Goal: Task Accomplishment & Management: Complete application form

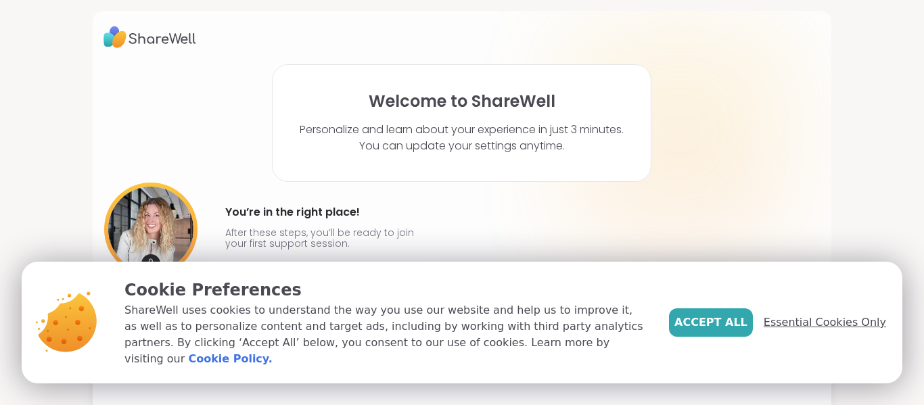
click at [822, 328] on span "Essential Cookies Only" at bounding box center [825, 323] width 122 height 16
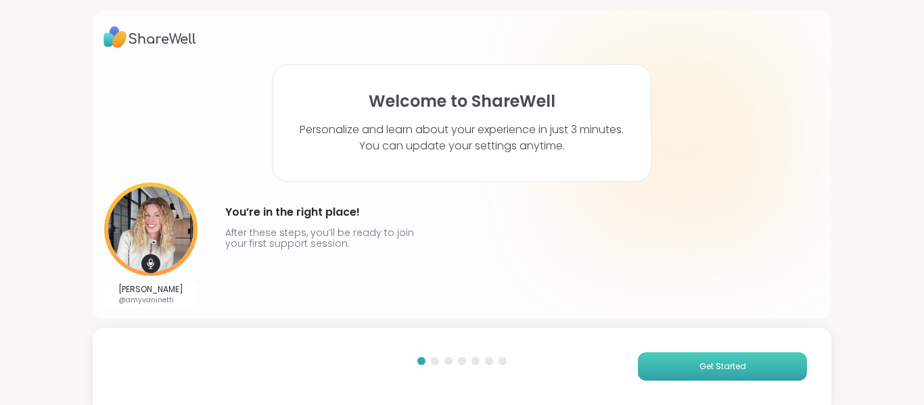
click at [771, 378] on button "Get Started" at bounding box center [722, 367] width 169 height 28
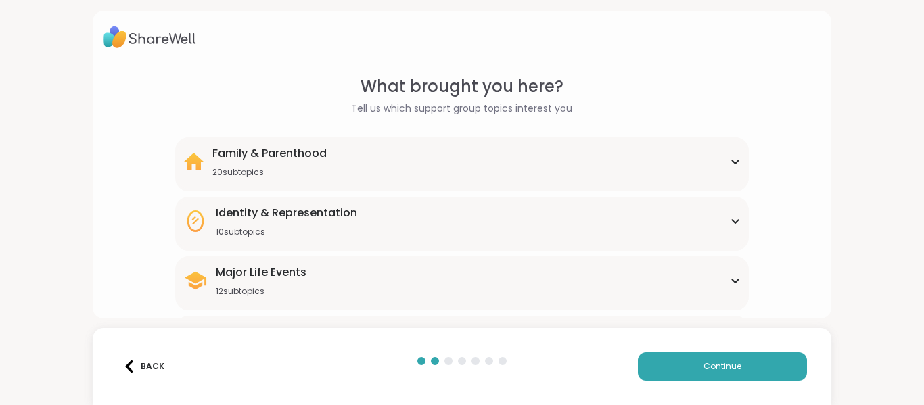
click at [698, 304] on div "Major Life Events 12 subtopics Abandonment Grief Healing Layoffs Life events Lo…" at bounding box center [462, 283] width 574 height 54
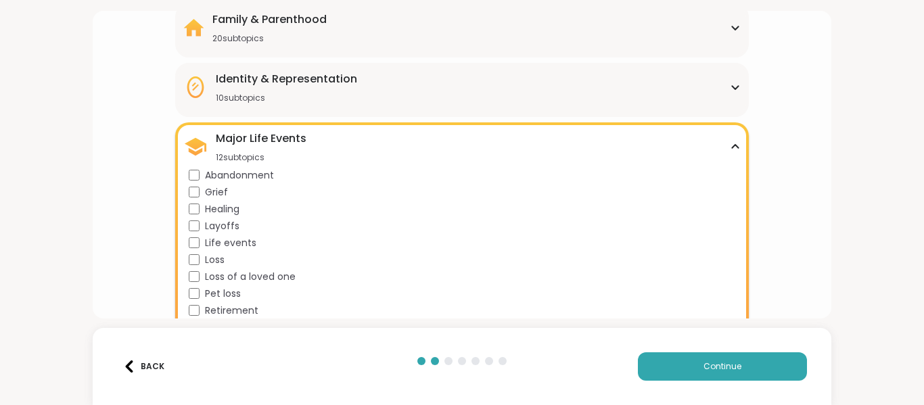
scroll to position [135, 0]
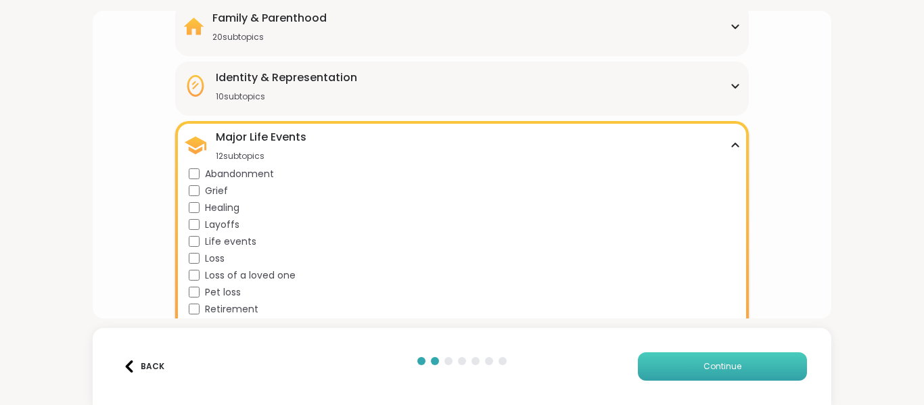
click at [703, 376] on button "Continue" at bounding box center [722, 367] width 169 height 28
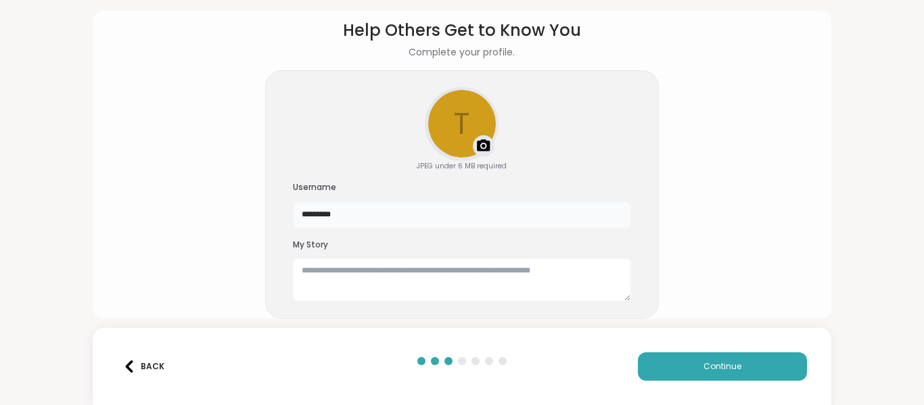
click at [369, 219] on input "*********" at bounding box center [462, 215] width 338 height 27
type input "*"
type input "*********"
drag, startPoint x: 924, startPoint y: 200, endPoint x: 918, endPoint y: 234, distance: 34.3
click at [918, 234] on div "Help Others Get to Know You Complete your profile. t Upload a profile photo JPE…" at bounding box center [462, 202] width 924 height 405
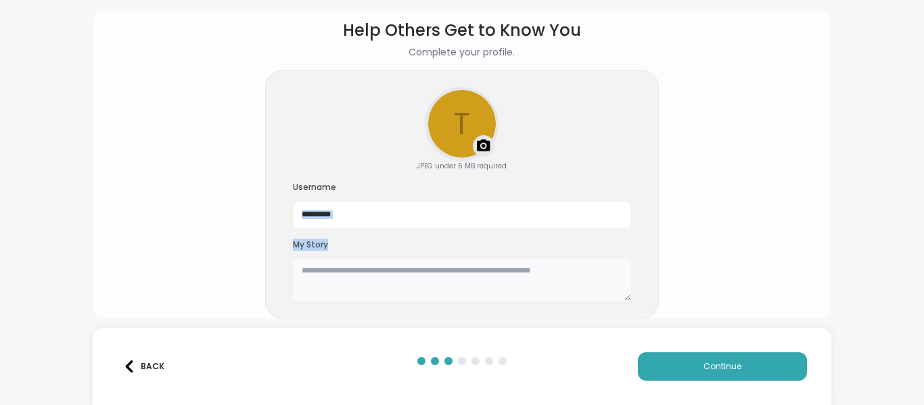
click at [362, 277] on textarea at bounding box center [462, 279] width 338 height 43
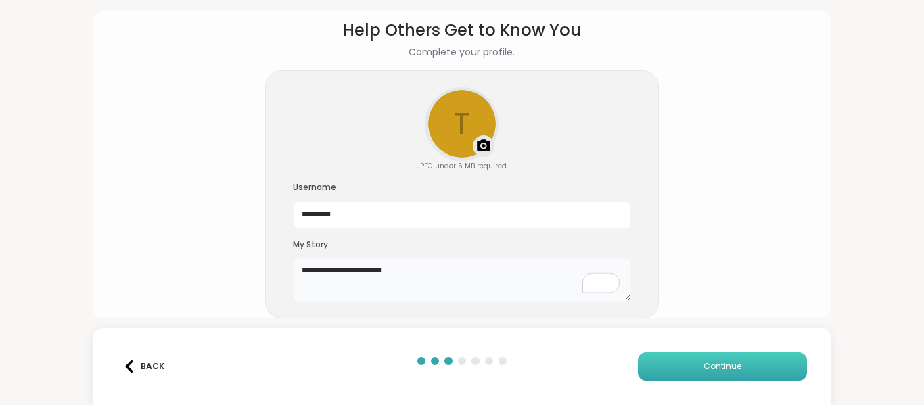
type textarea "**********"
click at [745, 363] on button "Continue" at bounding box center [722, 367] width 169 height 28
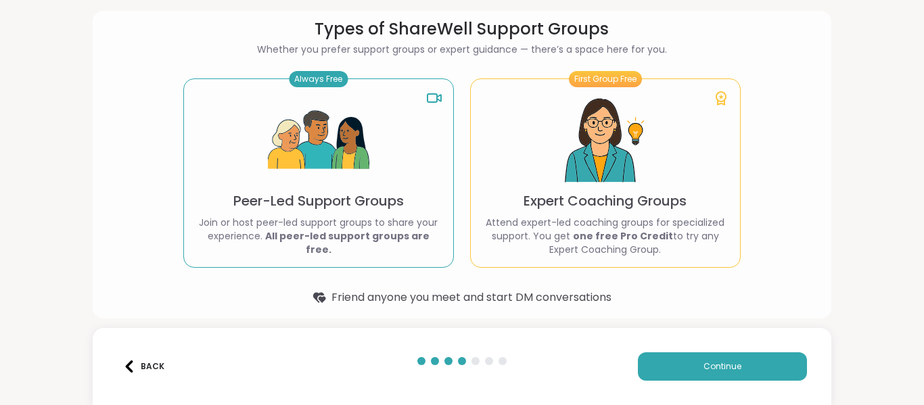
click at [302, 205] on p "Peer-Led Support Groups" at bounding box center [318, 200] width 171 height 19
click at [304, 93] on div "Always Free Peer-Led Support Groups Join or host peer-led support groups to sha…" at bounding box center [318, 172] width 271 height 189
click at [786, 377] on button "Continue" at bounding box center [722, 367] width 169 height 28
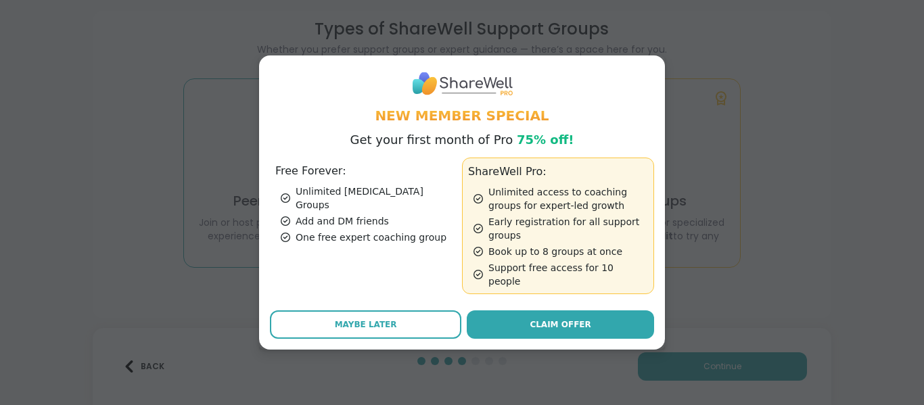
click at [371, 215] on div "Add and DM friends" at bounding box center [369, 222] width 176 height 14
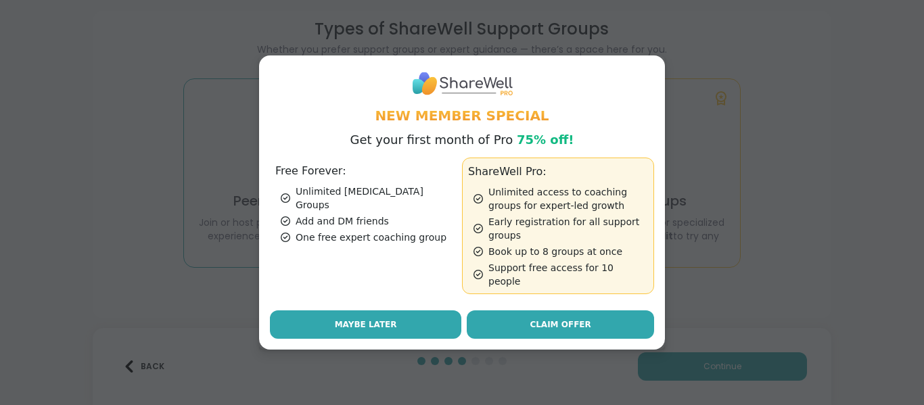
click at [363, 319] on span "Maybe Later" at bounding box center [366, 325] width 62 height 12
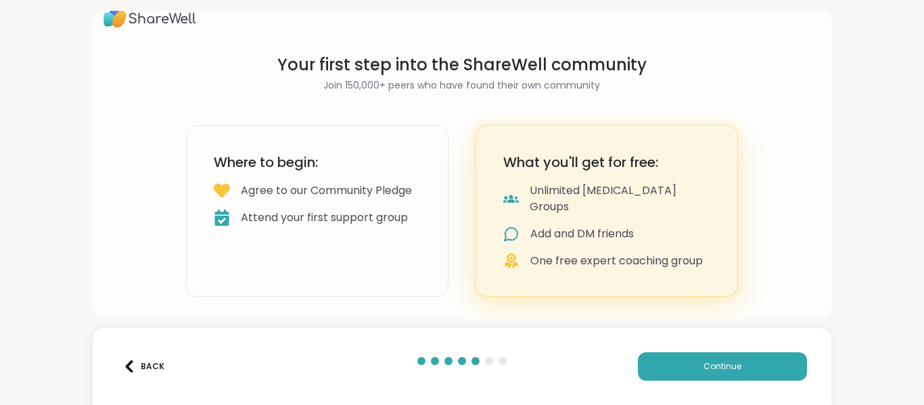
scroll to position [4, 0]
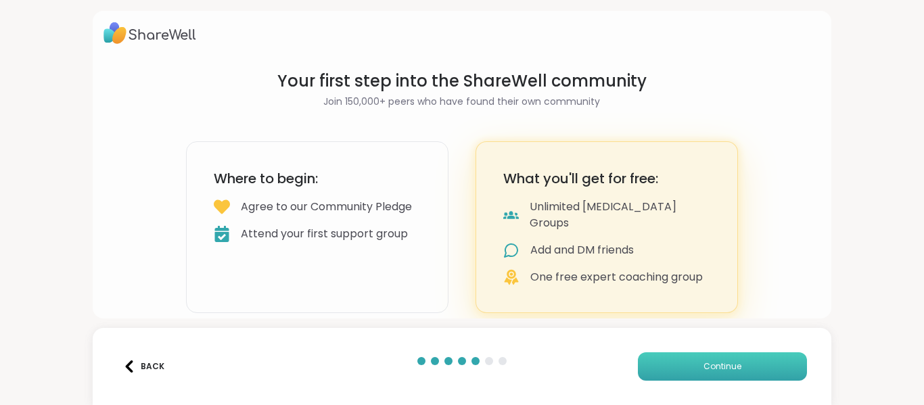
click at [718, 358] on button "Continue" at bounding box center [722, 367] width 169 height 28
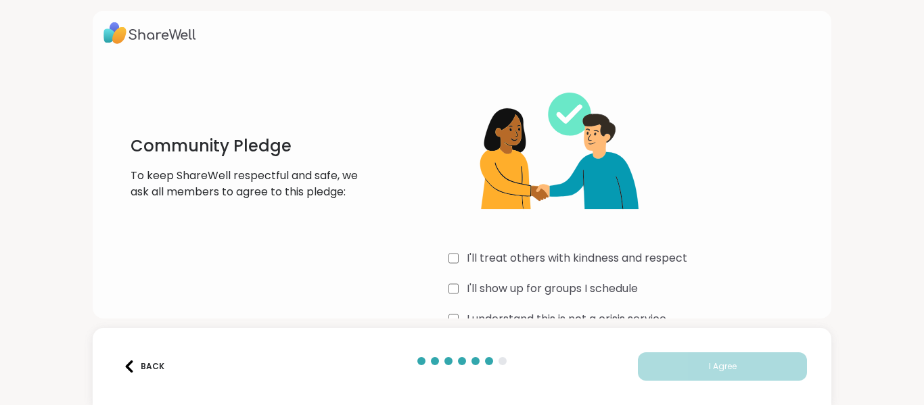
drag, startPoint x: 924, startPoint y: 174, endPoint x: 923, endPoint y: 215, distance: 41.3
click at [923, 215] on div "Community Pledge To keep ShareWell respectful and safe, we ask all members to a…" at bounding box center [462, 202] width 924 height 405
click at [815, 229] on div "I'll treat others with kindness and respect I'll show up for groups I schedule …" at bounding box center [635, 200] width 372 height 261
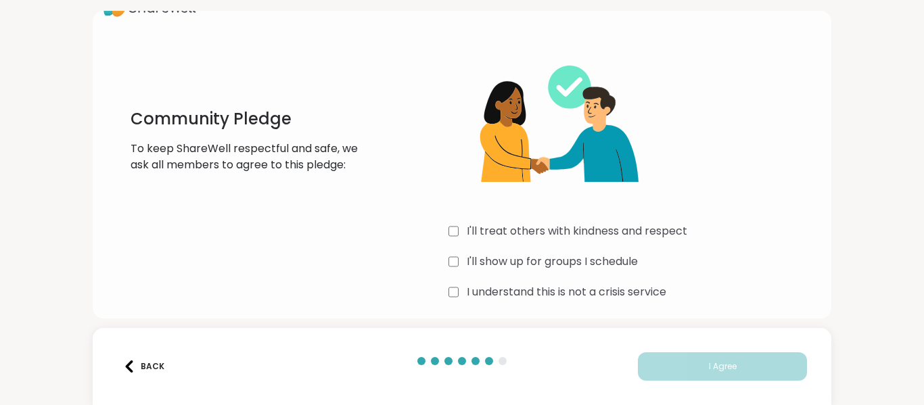
scroll to position [38, 0]
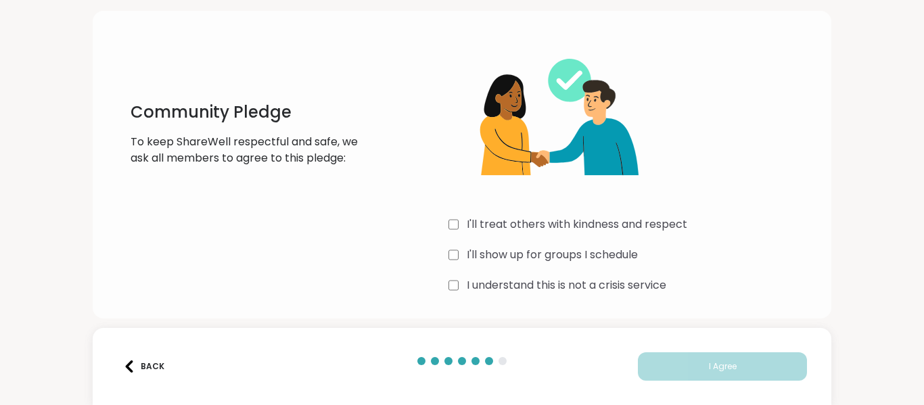
click at [444, 285] on div "Community Pledge To keep ShareWell respectful and safe, we ask all members to a…" at bounding box center [463, 167] width 718 height 261
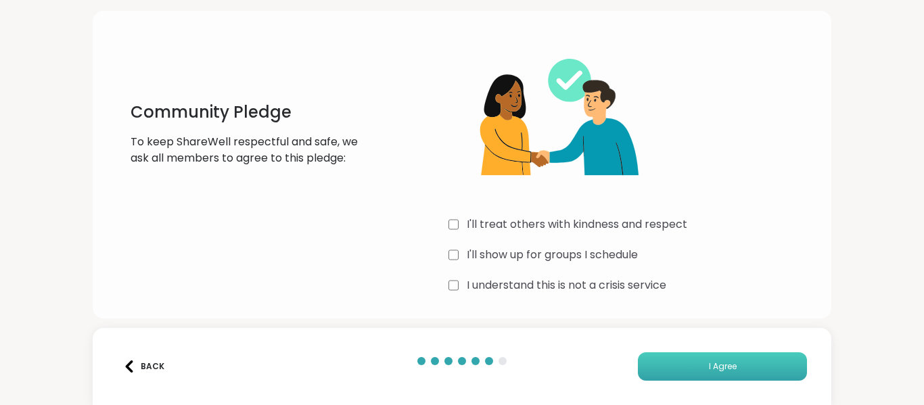
click at [711, 375] on button "I Agree" at bounding box center [722, 367] width 169 height 28
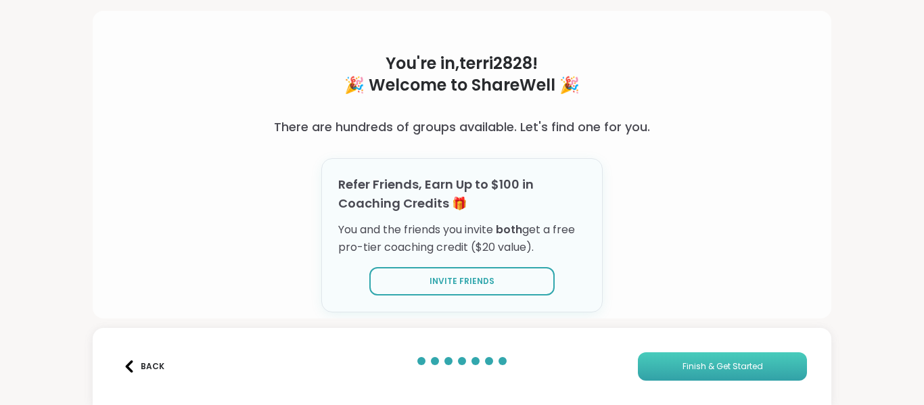
click at [704, 376] on button "Finish & Get Started" at bounding box center [722, 367] width 169 height 28
click at [700, 367] on span "Finish & Get Started" at bounding box center [723, 367] width 81 height 12
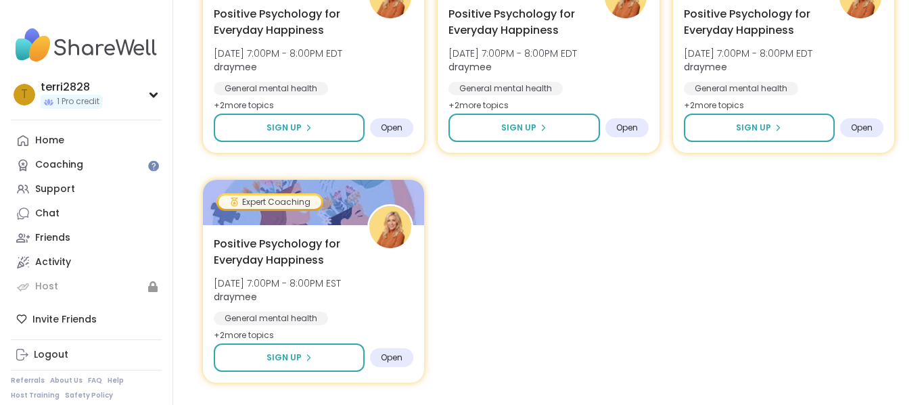
scroll to position [1317, 0]
